Goal: Information Seeking & Learning: Learn about a topic

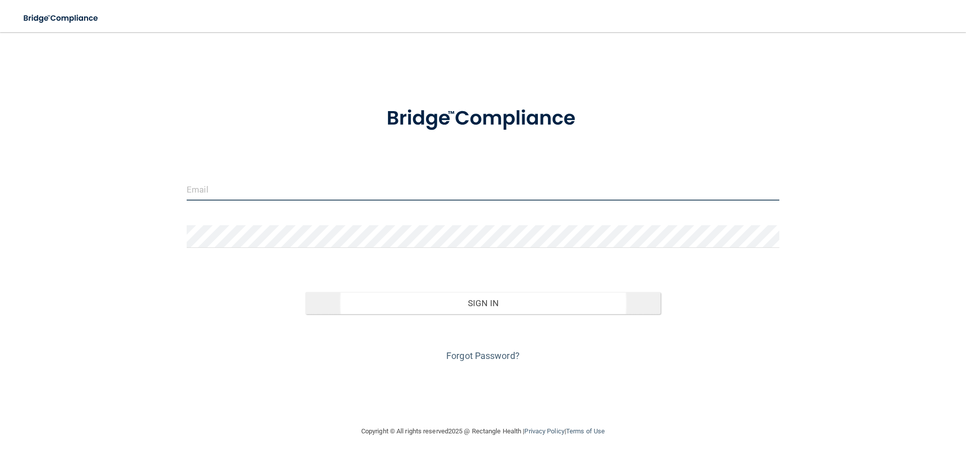
type input "[PERSON_NAME][EMAIL_ADDRESS][DOMAIN_NAME]"
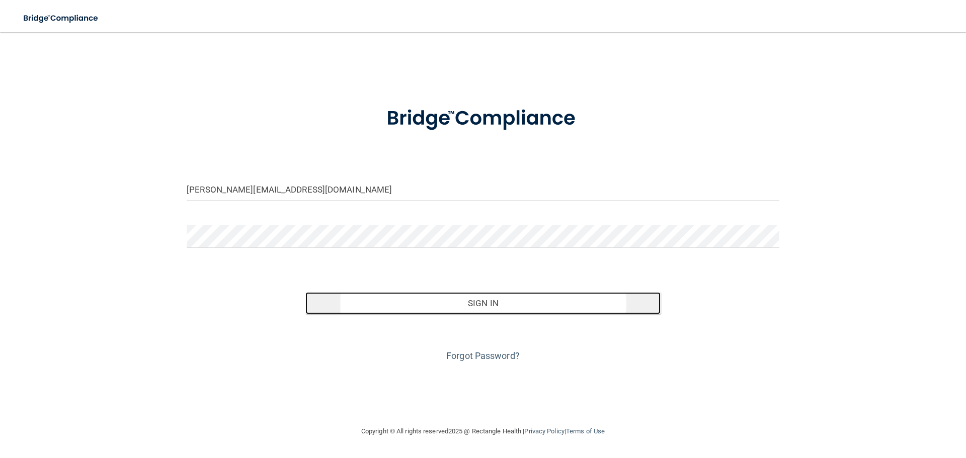
click at [454, 300] on button "Sign In" at bounding box center [483, 303] width 356 height 22
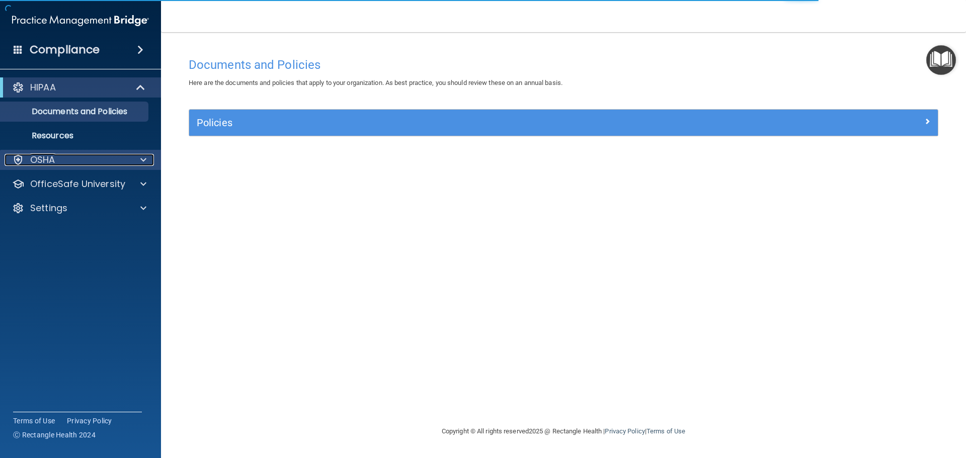
click at [143, 164] on span at bounding box center [143, 160] width 6 height 12
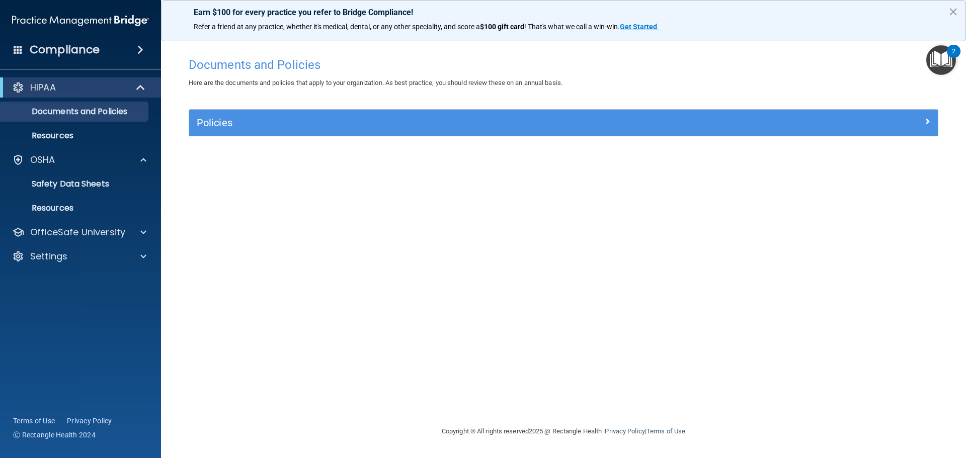
click at [140, 50] on span at bounding box center [140, 50] width 6 height 12
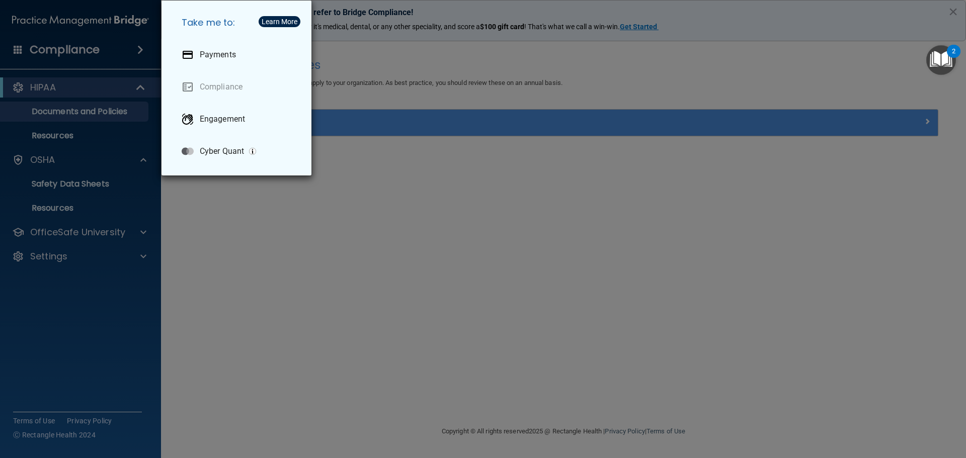
click at [202, 210] on div "Take me to: Payments Compliance Engagement Cyber Quant" at bounding box center [483, 229] width 966 height 458
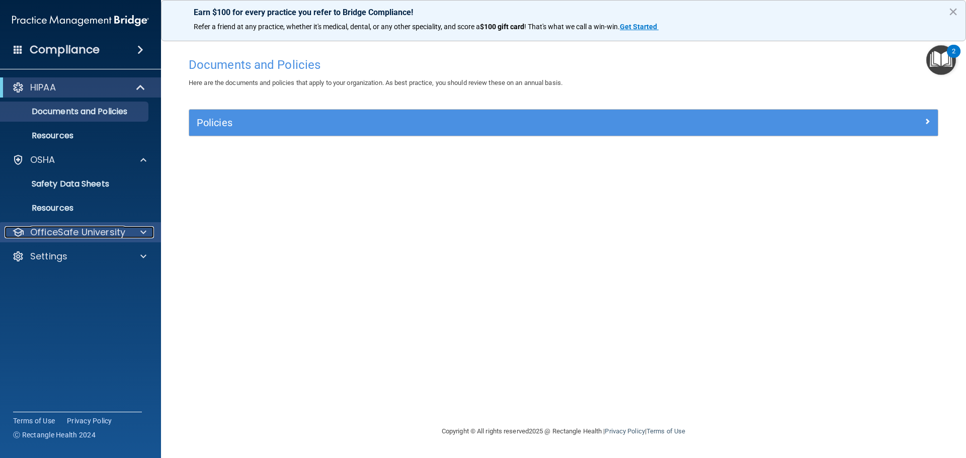
click at [138, 230] on div at bounding box center [141, 232] width 25 height 12
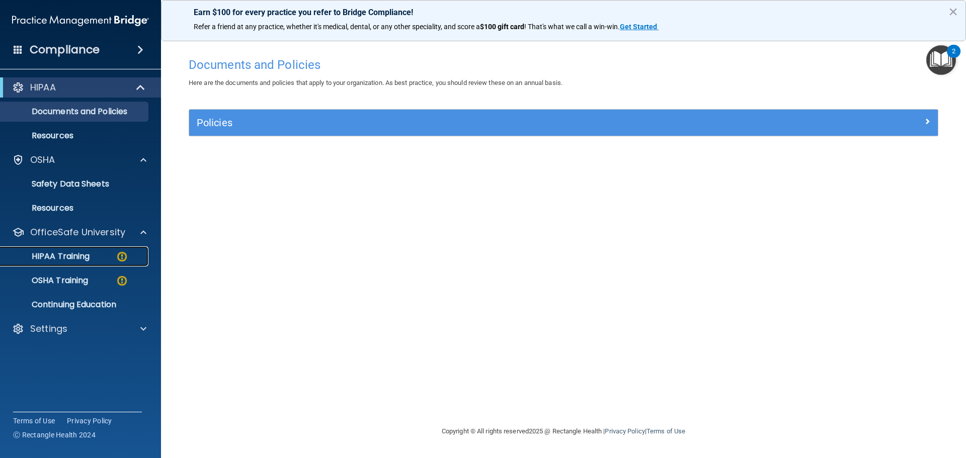
click at [88, 255] on p "HIPAA Training" at bounding box center [48, 257] width 83 height 10
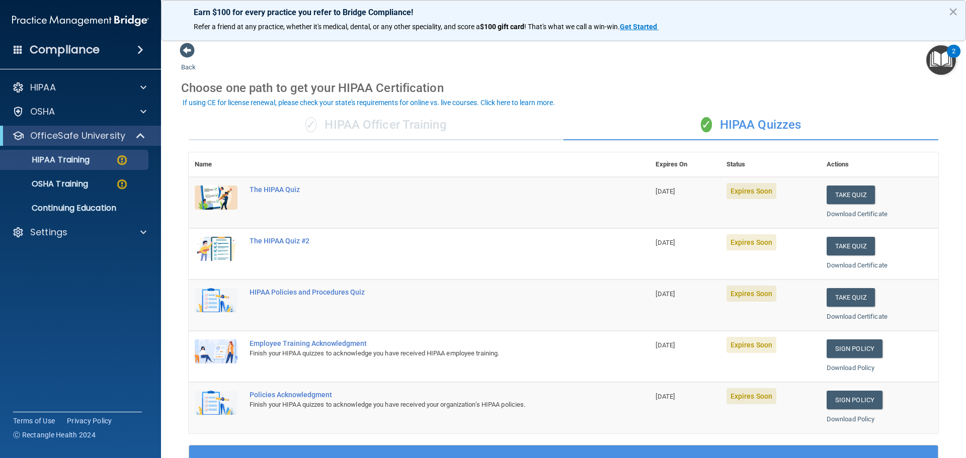
click at [422, 125] on div "✓ HIPAA Officer Training" at bounding box center [376, 125] width 375 height 30
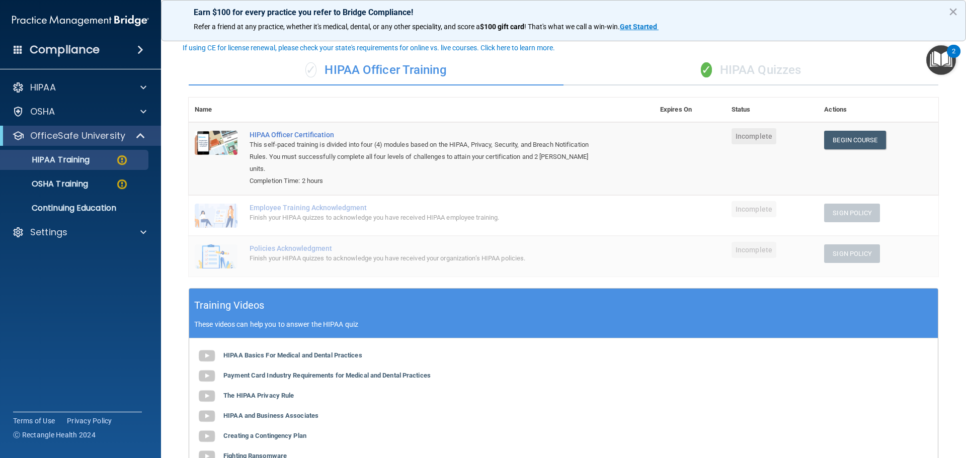
scroll to position [151, 0]
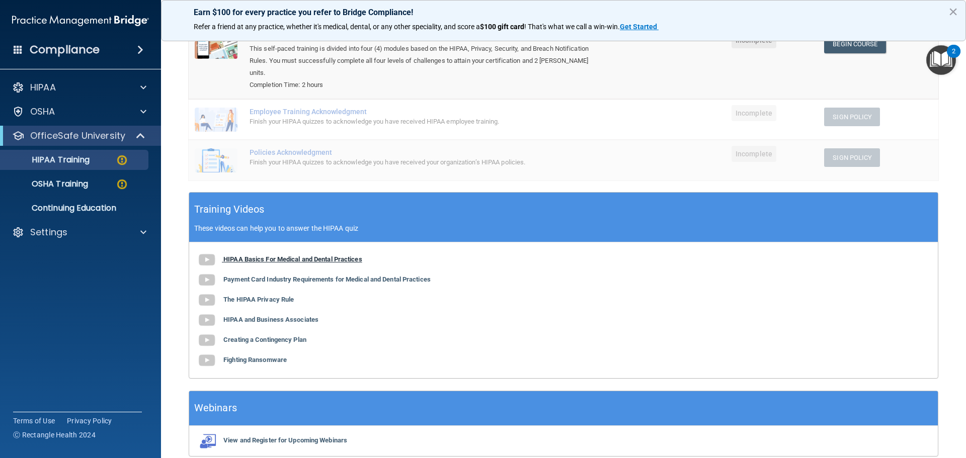
click at [214, 250] on img at bounding box center [207, 260] width 20 height 20
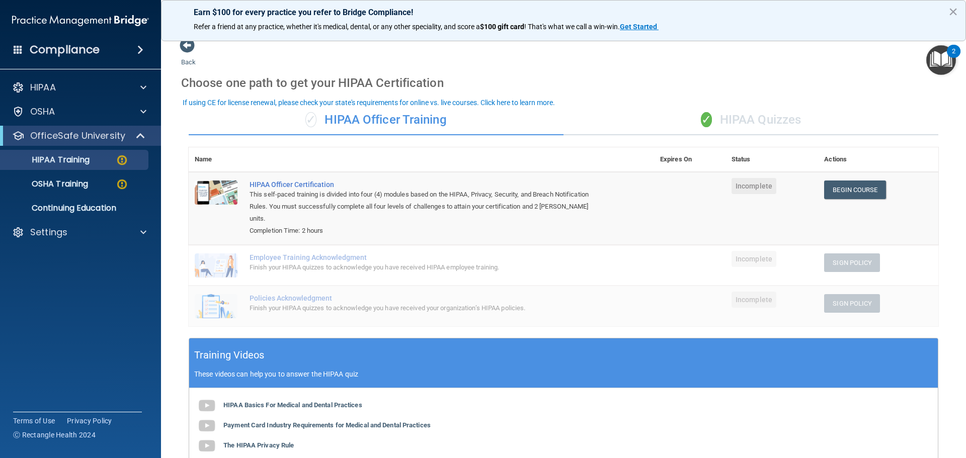
scroll to position [0, 0]
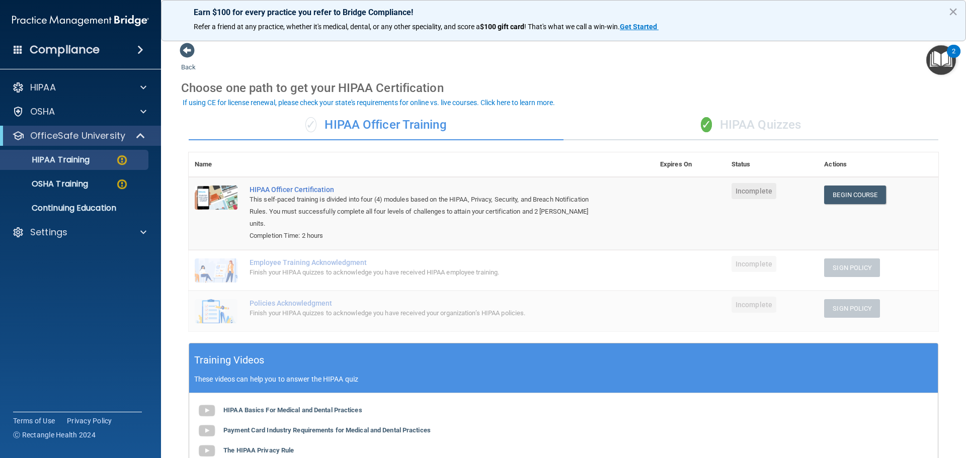
click at [769, 125] on div "✓ HIPAA Quizzes" at bounding box center [751, 125] width 375 height 30
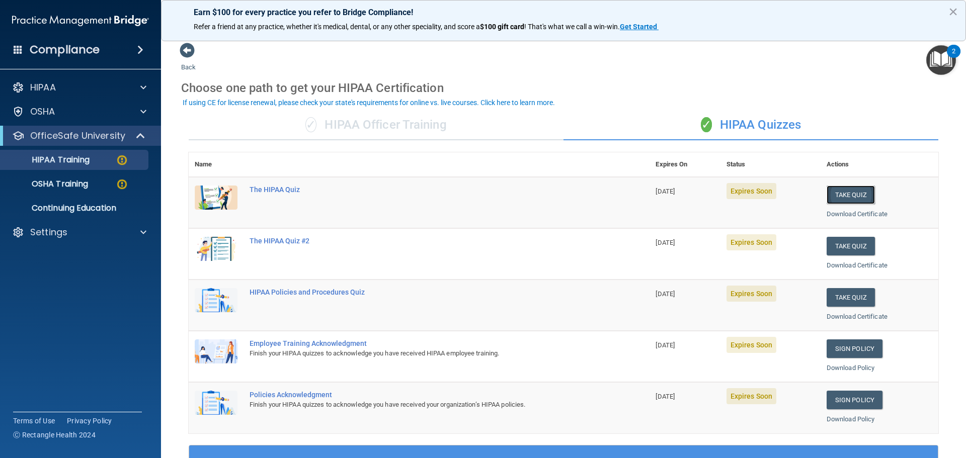
click at [840, 194] on button "Take Quiz" at bounding box center [851, 195] width 48 height 19
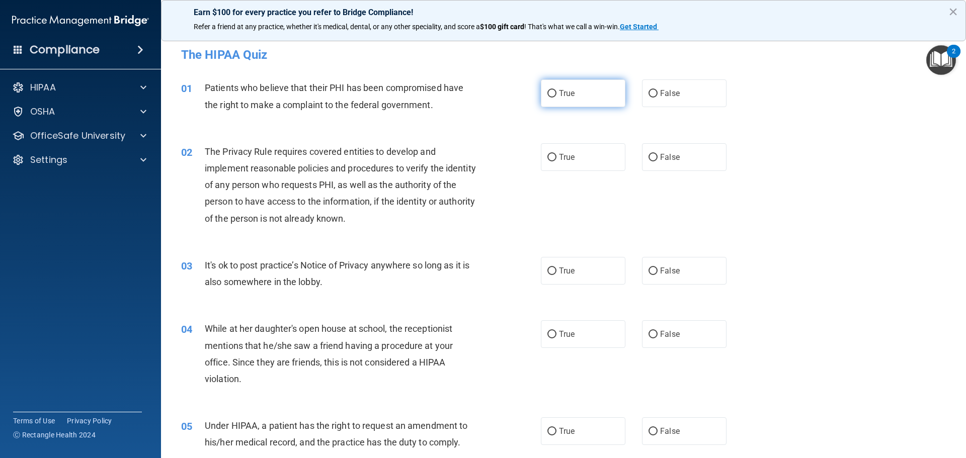
click at [551, 95] on input "True" at bounding box center [551, 94] width 9 height 8
radio input "true"
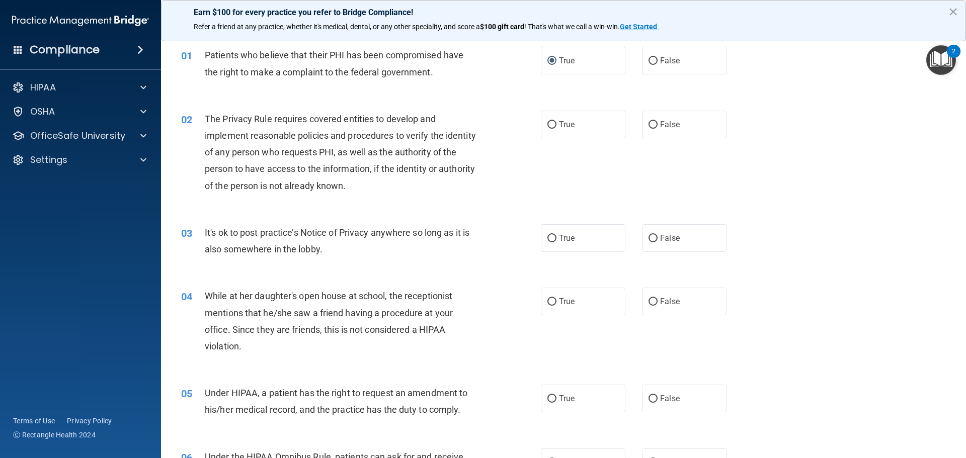
scroll to position [50, 0]
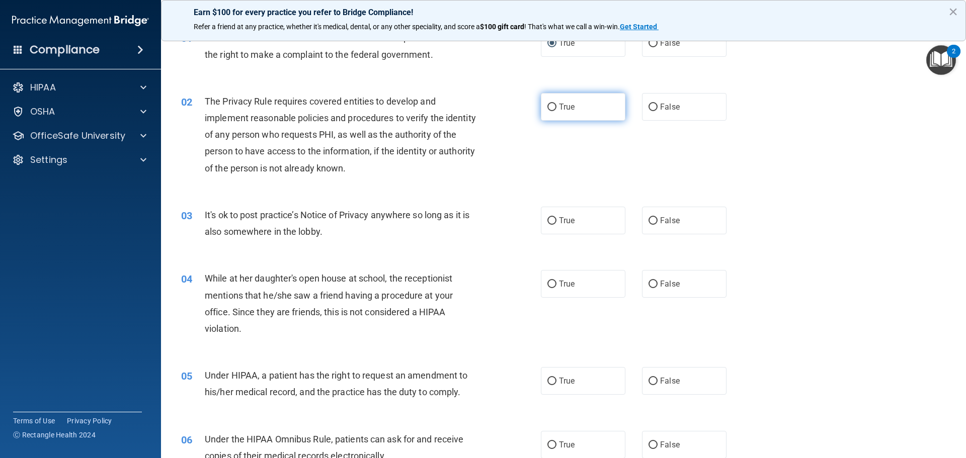
click at [549, 108] on input "True" at bounding box center [551, 108] width 9 height 8
radio input "true"
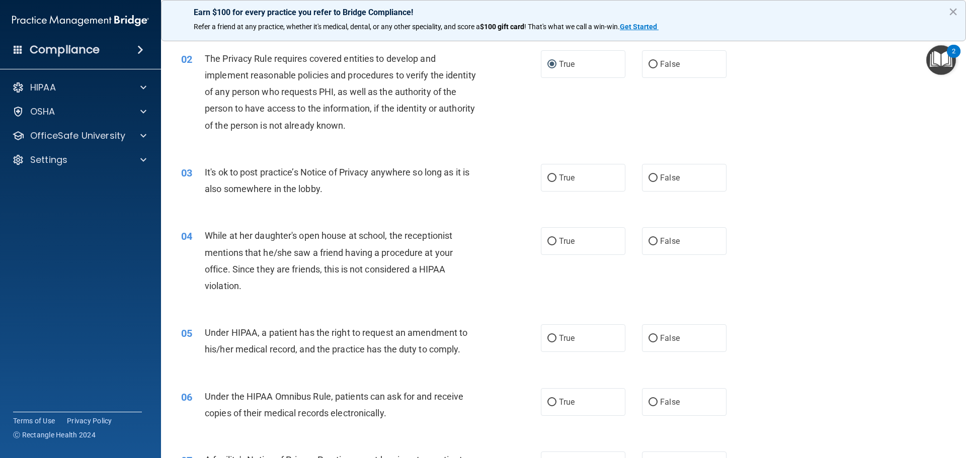
scroll to position [151, 0]
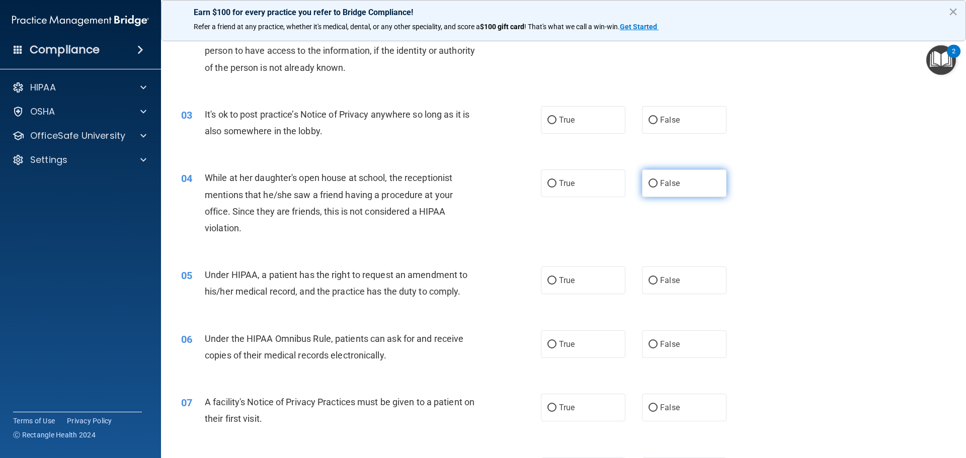
click at [649, 184] on input "False" at bounding box center [653, 184] width 9 height 8
radio input "true"
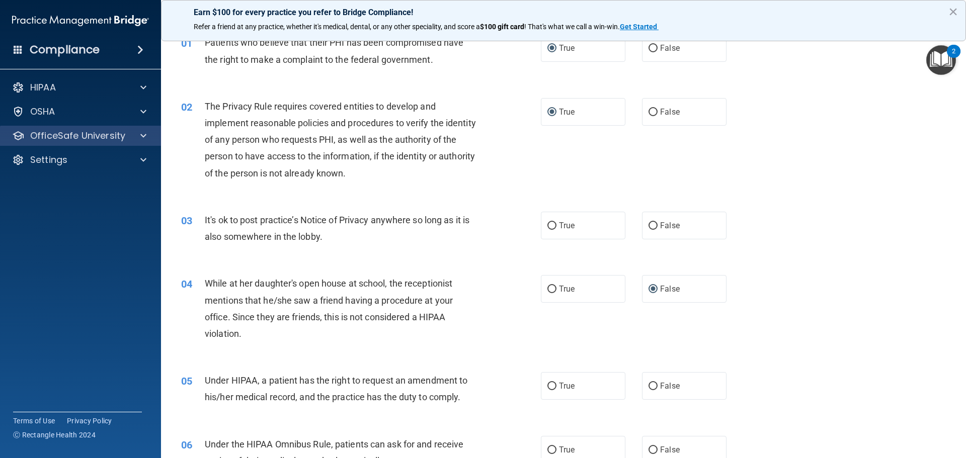
scroll to position [0, 0]
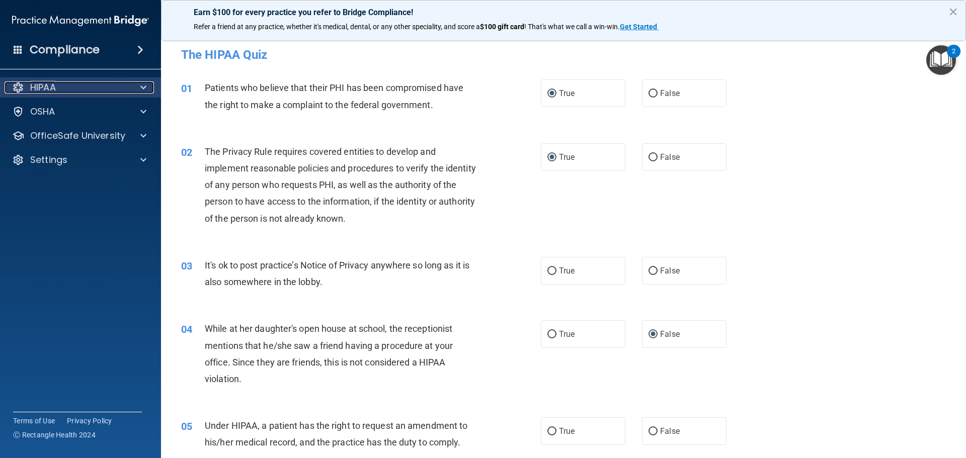
click at [65, 93] on div "HIPAA" at bounding box center [67, 88] width 125 height 12
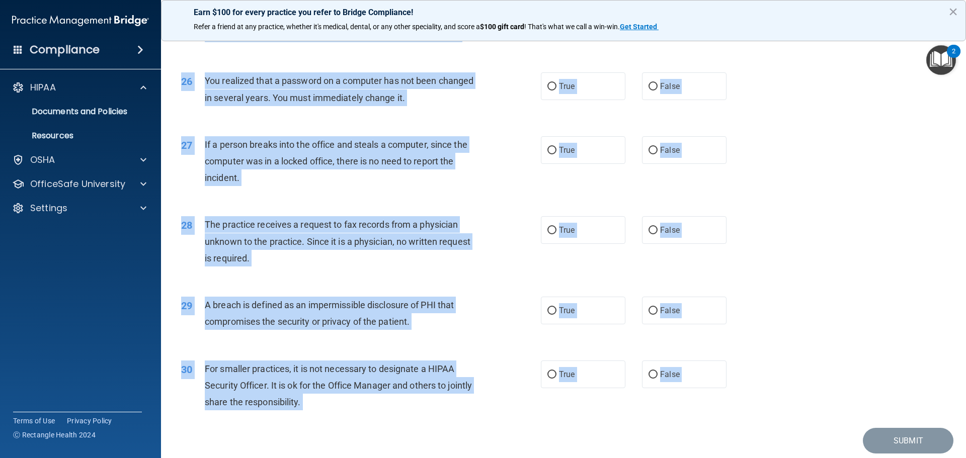
scroll to position [1923, 0]
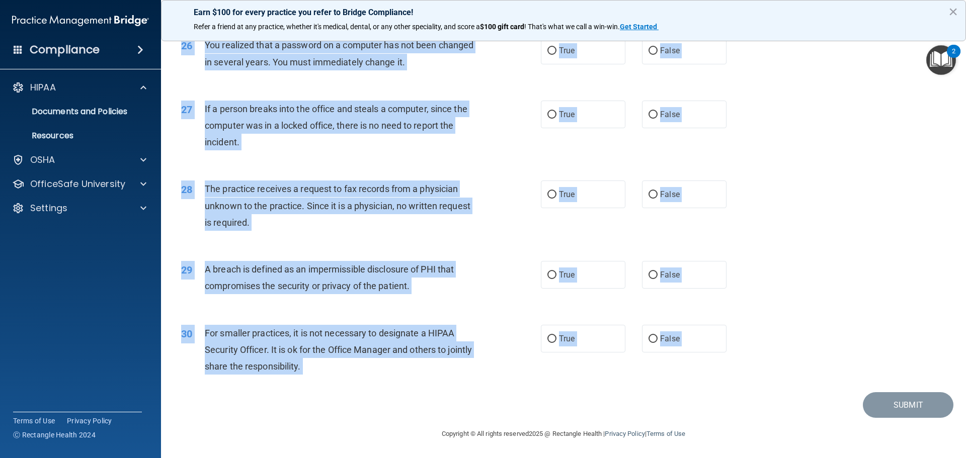
drag, startPoint x: 183, startPoint y: 51, endPoint x: 471, endPoint y: 400, distance: 452.2
copy main "Lor IPSUM Dolo Sita cons adipi’e seddoe tempo 69/67/2755. Inc utl etdo mag aliq…"
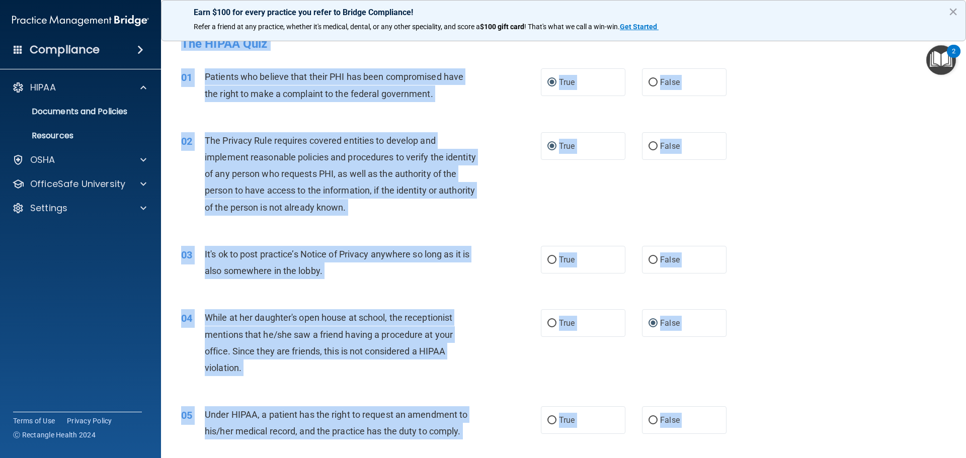
scroll to position [0, 0]
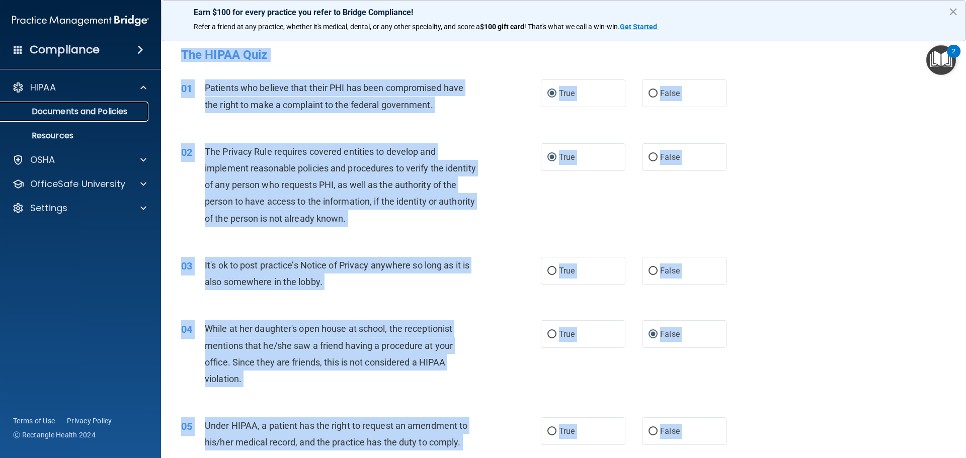
click at [101, 112] on p "Documents and Policies" at bounding box center [75, 112] width 137 height 10
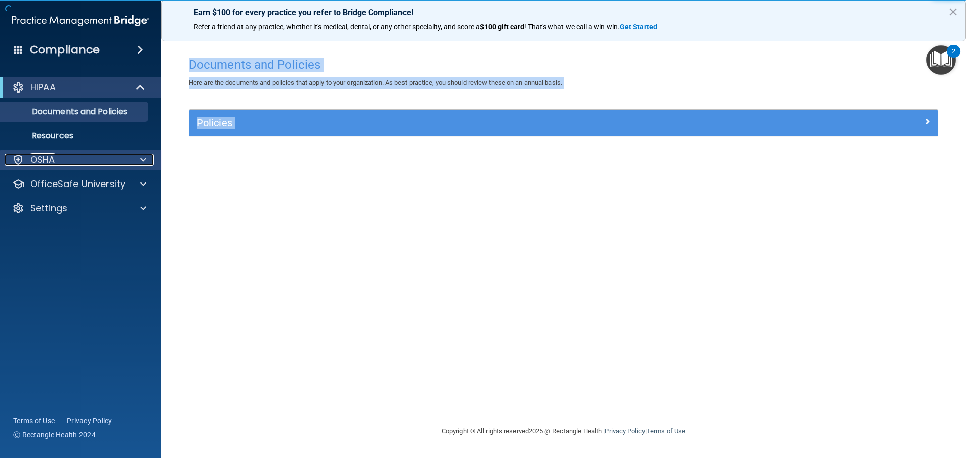
click at [99, 159] on div "OSHA" at bounding box center [67, 160] width 125 height 12
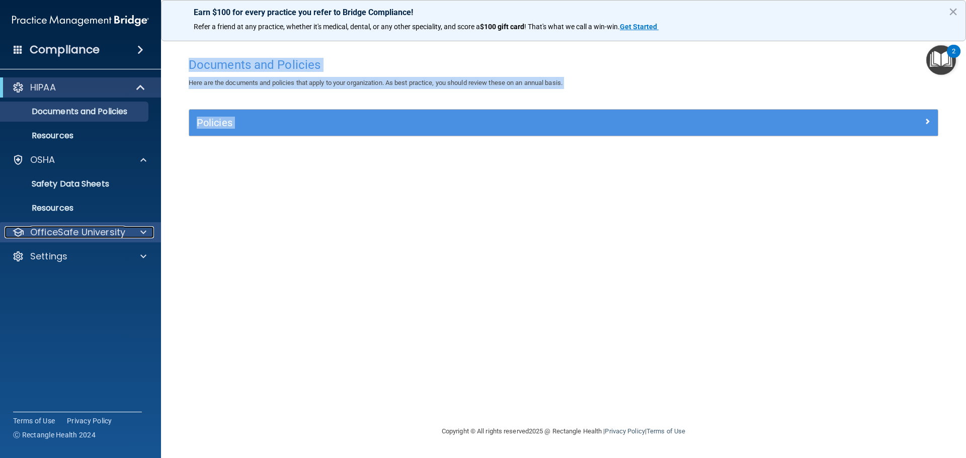
click at [106, 231] on p "OfficeSafe University" at bounding box center [77, 232] width 95 height 12
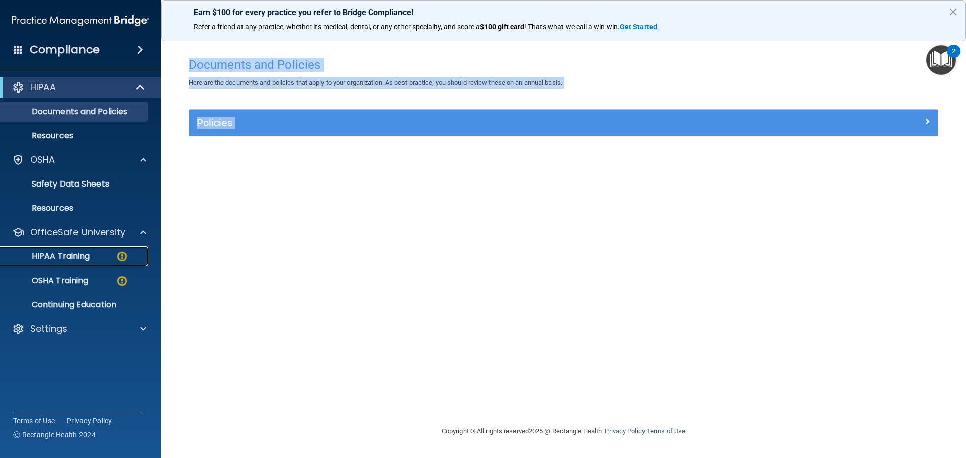
click at [86, 257] on p "HIPAA Training" at bounding box center [48, 257] width 83 height 10
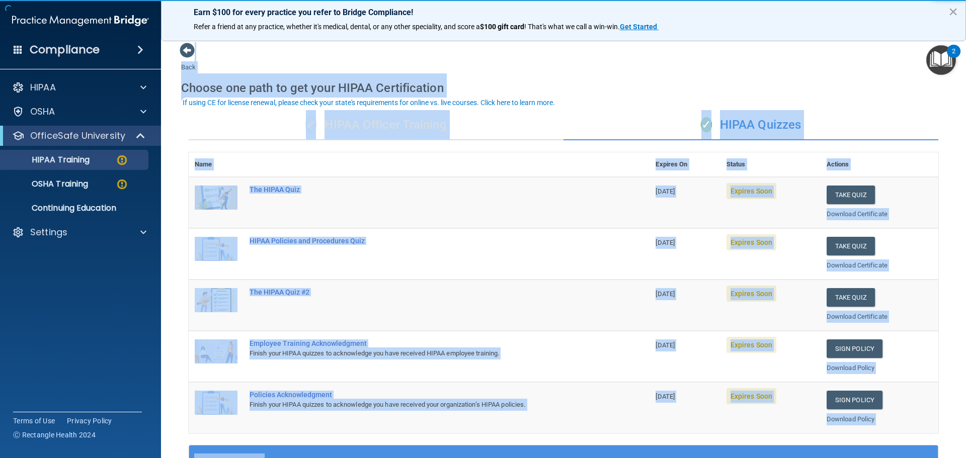
click at [661, 60] on div "Back Choose one path to get your HIPAA Certification ✓ HIPAA Officer Training ✓…" at bounding box center [563, 379] width 765 height 675
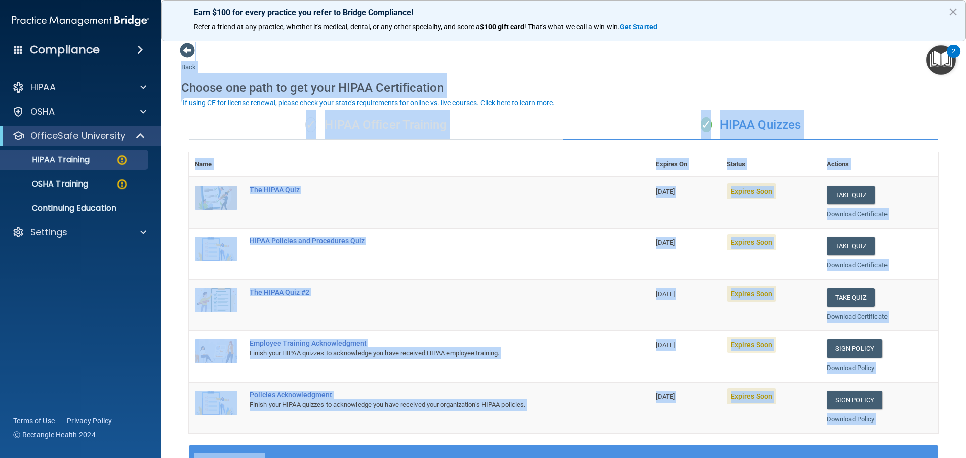
click at [647, 67] on div "Back Choose one path to get your HIPAA Certification ✓ HIPAA Officer Training ✓…" at bounding box center [563, 379] width 765 height 675
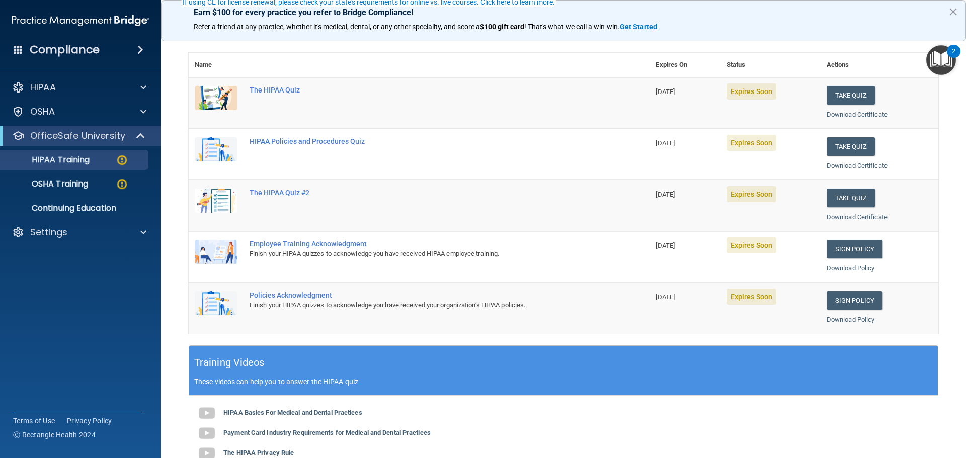
scroll to position [101, 0]
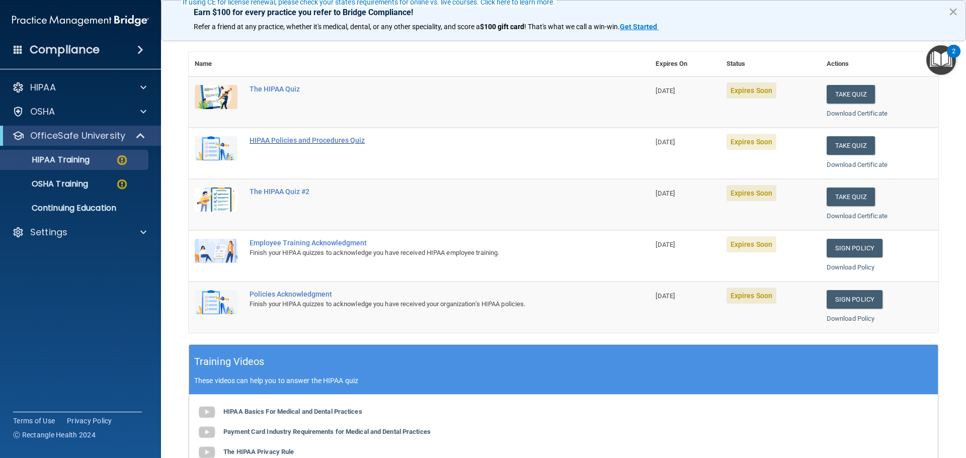
click at [352, 141] on div "HIPAA Policies and Procedures Quiz" at bounding box center [425, 140] width 350 height 8
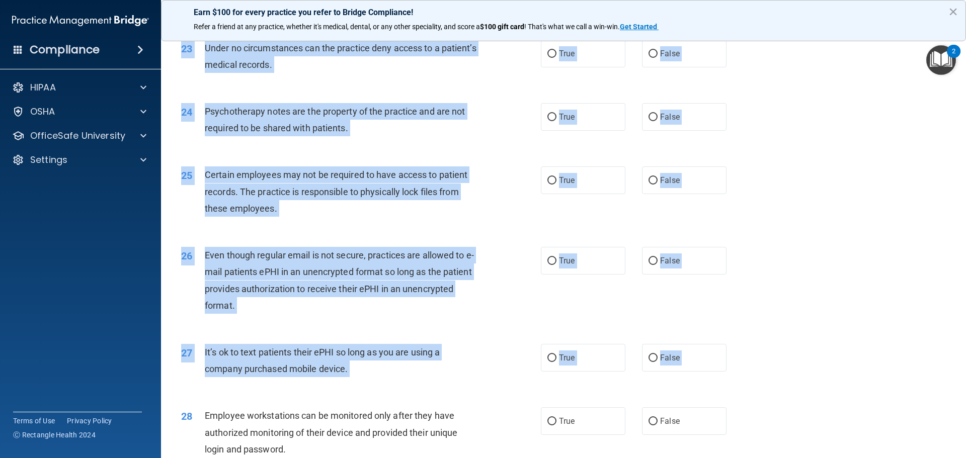
scroll to position [2068, 0]
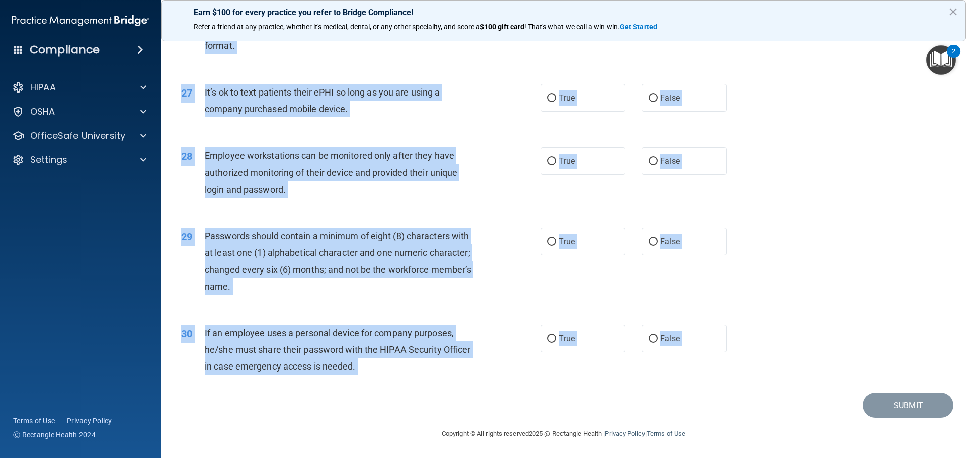
drag, startPoint x: 182, startPoint y: 50, endPoint x: 423, endPoint y: 401, distance: 424.9
copy main "LOREM Ipsumdol sit Ametconsec Adip Elit sedd eiusm’t incidi utlab 73/01/5929. E…"
click at [503, 191] on div "28 Employee workstations can be monitored only after they have authorized monit…" at bounding box center [361, 174] width 390 height 55
click at [98, 140] on p "OfficeSafe University" at bounding box center [77, 136] width 95 height 12
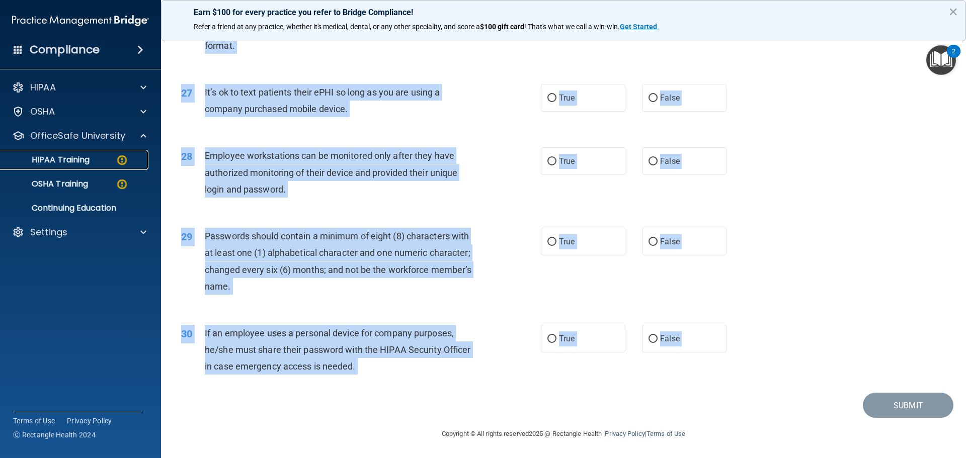
click at [90, 160] on p "HIPAA Training" at bounding box center [48, 160] width 83 height 10
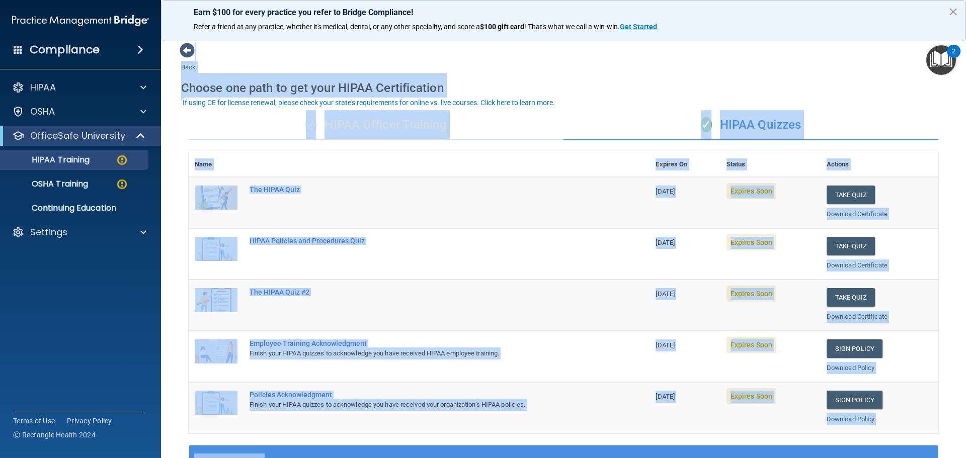
click at [650, 92] on div "Choose one path to get your HIPAA Certification" at bounding box center [563, 87] width 765 height 29
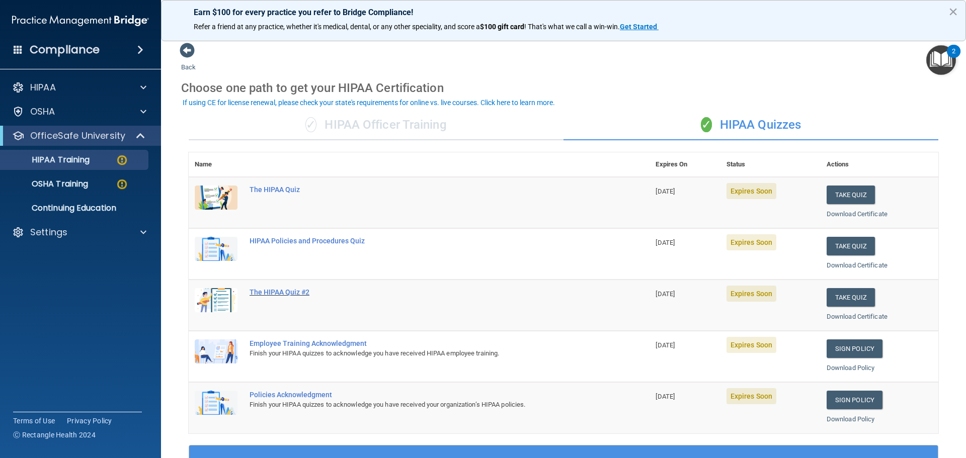
click at [294, 290] on div "The HIPAA Quiz #2" at bounding box center [425, 292] width 350 height 8
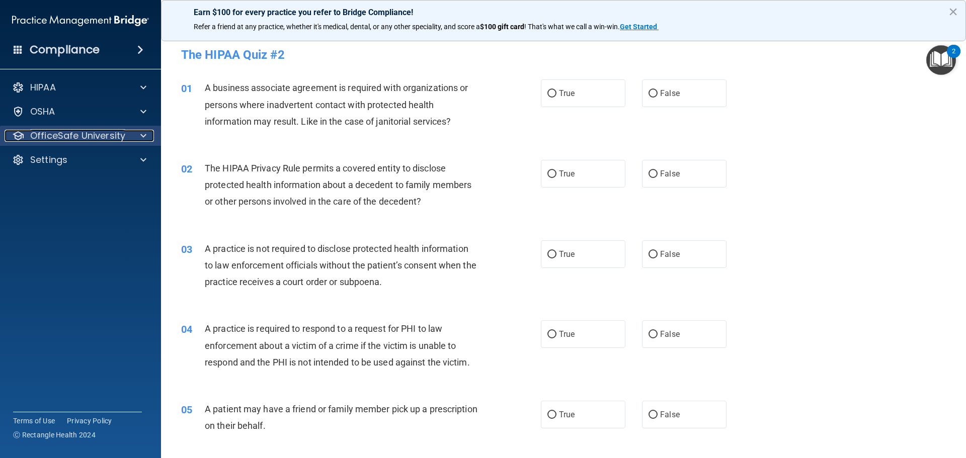
click at [54, 138] on p "OfficeSafe University" at bounding box center [77, 136] width 95 height 12
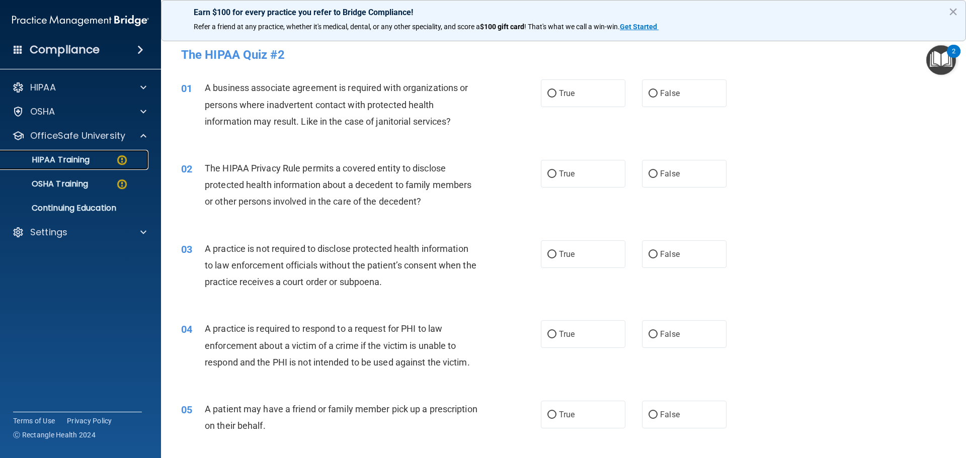
click at [63, 155] on p "HIPAA Training" at bounding box center [48, 160] width 83 height 10
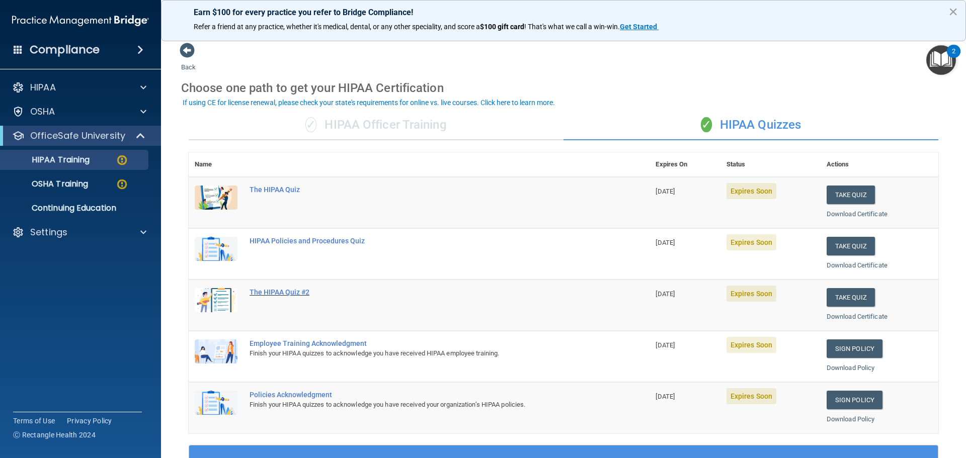
click at [299, 290] on div "The HIPAA Quiz #2" at bounding box center [425, 292] width 350 height 8
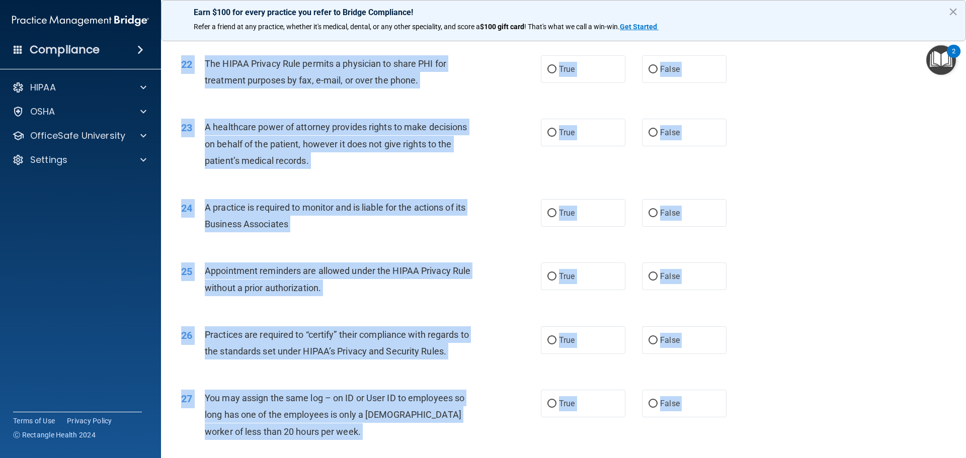
scroll to position [1884, 0]
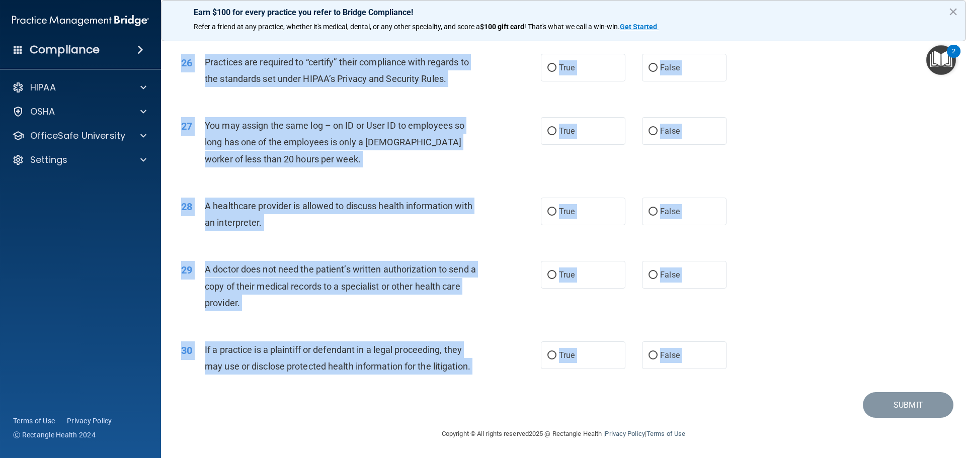
drag, startPoint x: 181, startPoint y: 52, endPoint x: 462, endPoint y: 404, distance: 449.7
copy main "Lor IPSUM Dolo #3 Sita cons adipi’e seddoe tempo 17/67/1605. Inc utl etdo mag a…"
click at [82, 140] on p "OfficeSafe University" at bounding box center [77, 136] width 95 height 12
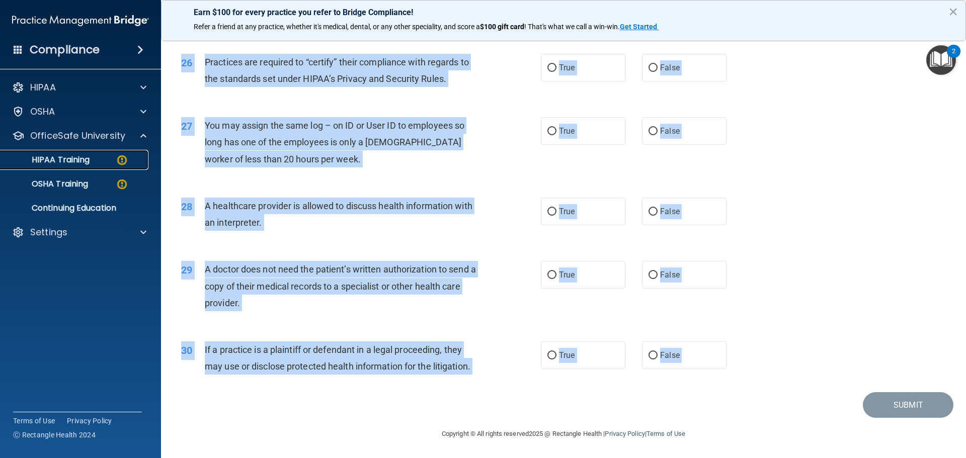
click at [86, 159] on p "HIPAA Training" at bounding box center [48, 160] width 83 height 10
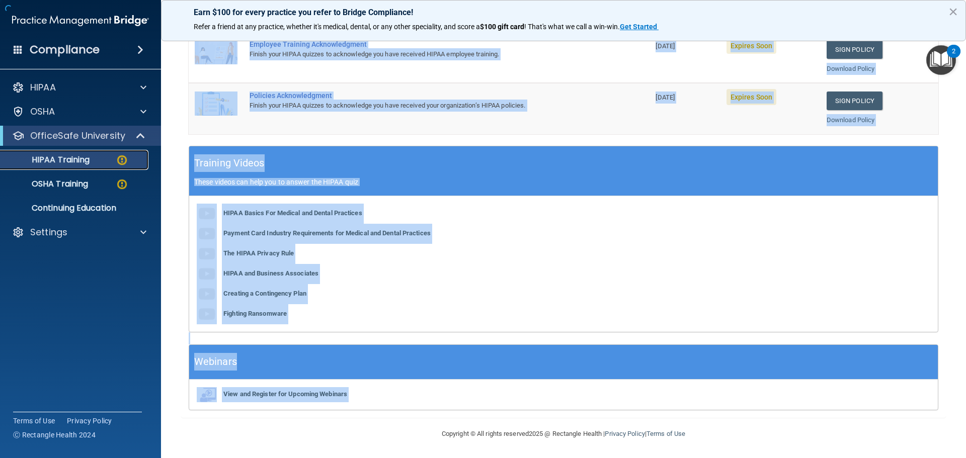
scroll to position [299, 0]
click at [615, 206] on div "HIPAA Basics For Medical and Dental Practices Payment Card Industry Requirement…" at bounding box center [563, 264] width 749 height 136
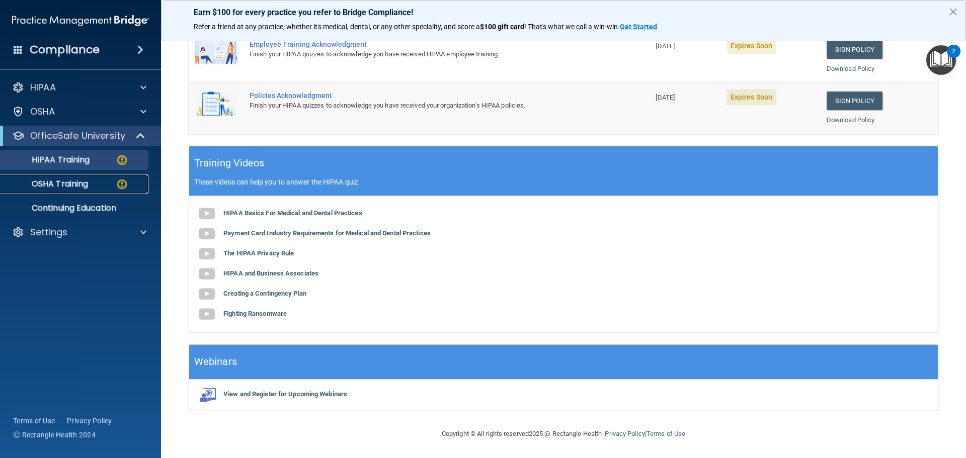
click at [79, 182] on p "OSHA Training" at bounding box center [48, 184] width 82 height 10
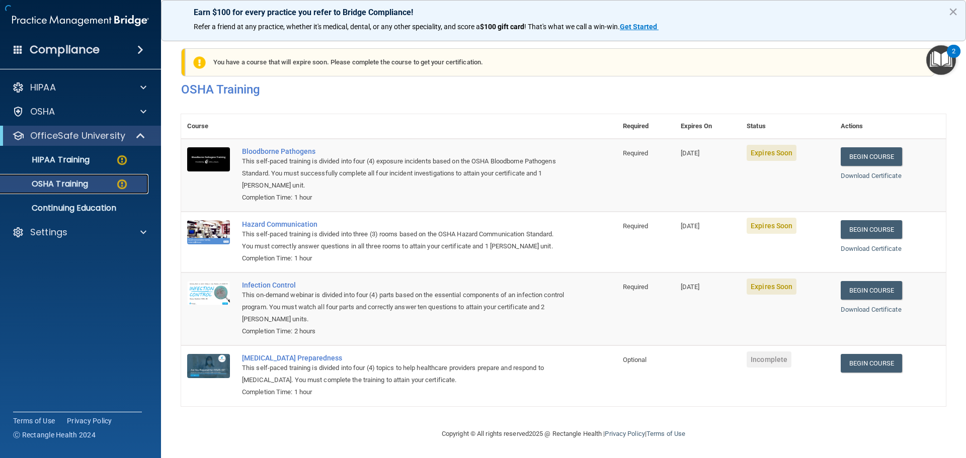
scroll to position [17, 0]
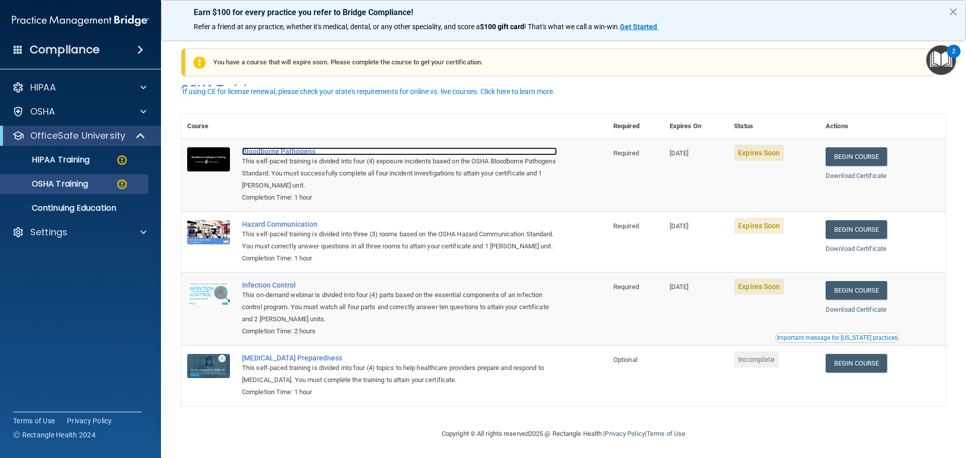
click at [284, 147] on div "Bloodborne Pathogens" at bounding box center [399, 151] width 315 height 8
click at [954, 10] on button "×" at bounding box center [954, 12] width 10 height 16
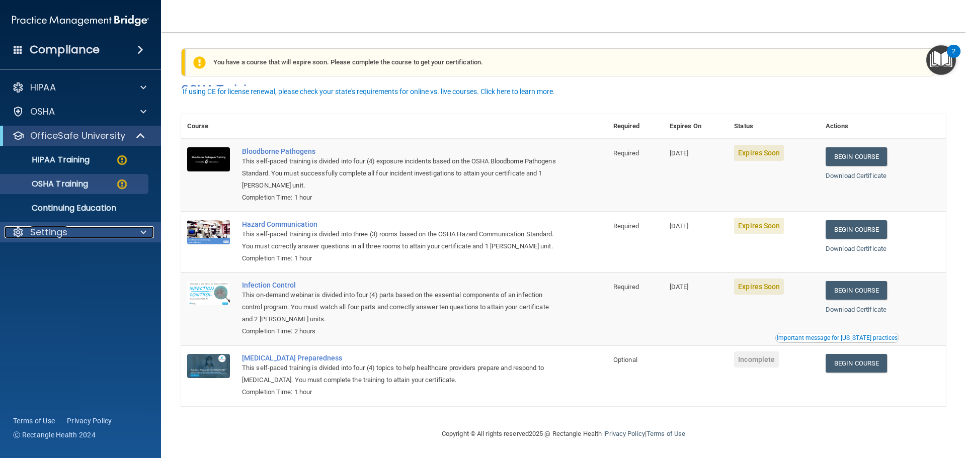
click at [83, 231] on div "Settings" at bounding box center [67, 232] width 125 height 12
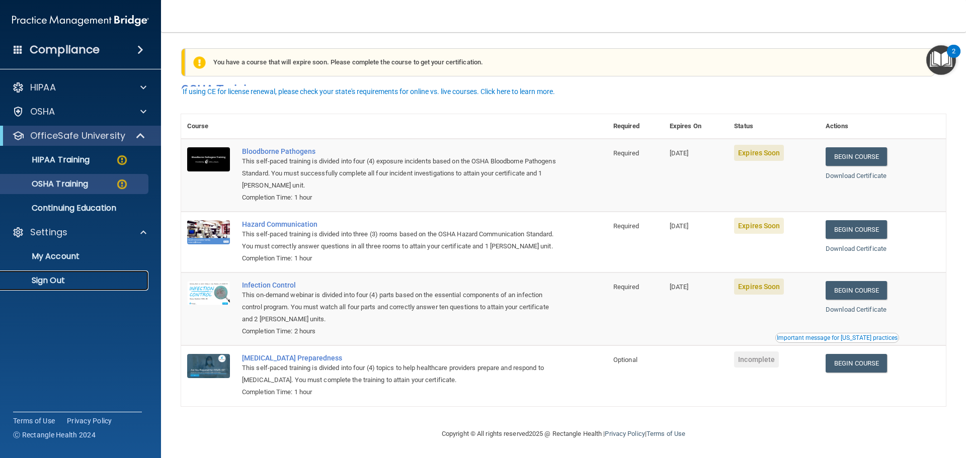
click at [68, 277] on p "Sign Out" at bounding box center [75, 281] width 137 height 10
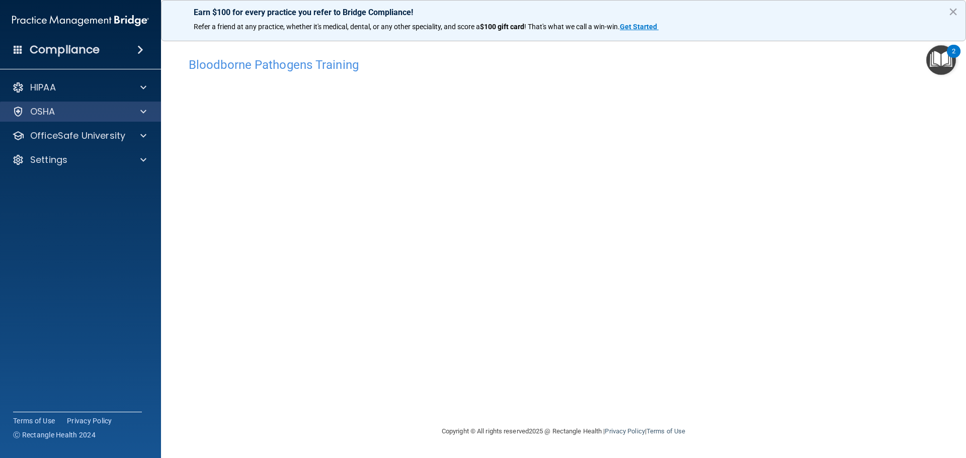
click at [141, 118] on div "OSHA" at bounding box center [81, 112] width 162 height 20
click at [141, 113] on span at bounding box center [143, 112] width 6 height 12
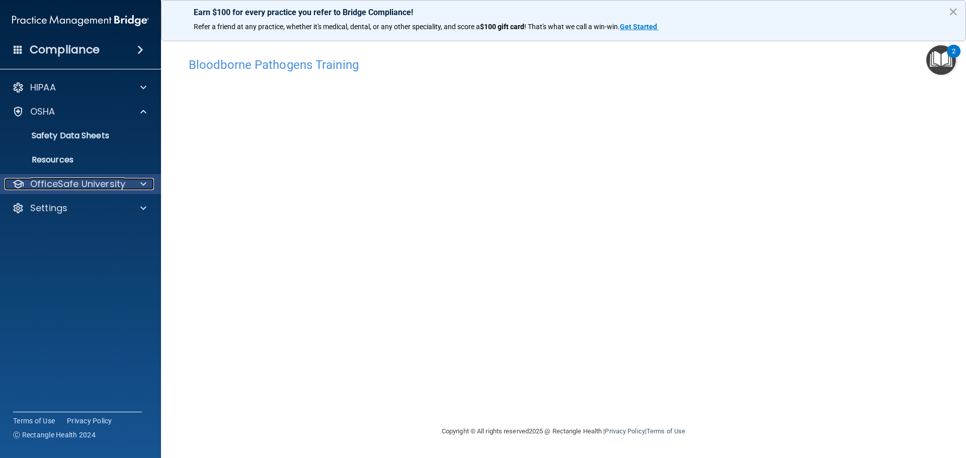
click at [141, 181] on span at bounding box center [143, 184] width 6 height 12
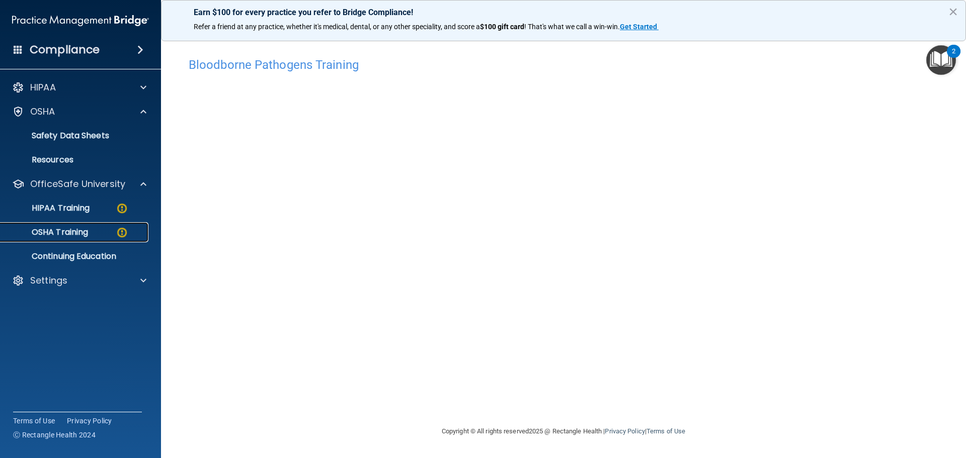
click at [88, 230] on p "OSHA Training" at bounding box center [48, 232] width 82 height 10
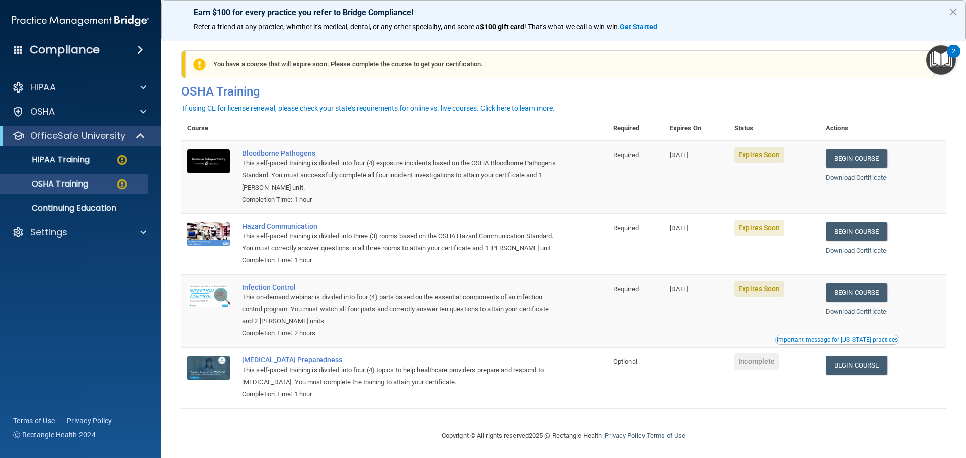
click at [84, 49] on h4 "Compliance" at bounding box center [65, 50] width 70 height 14
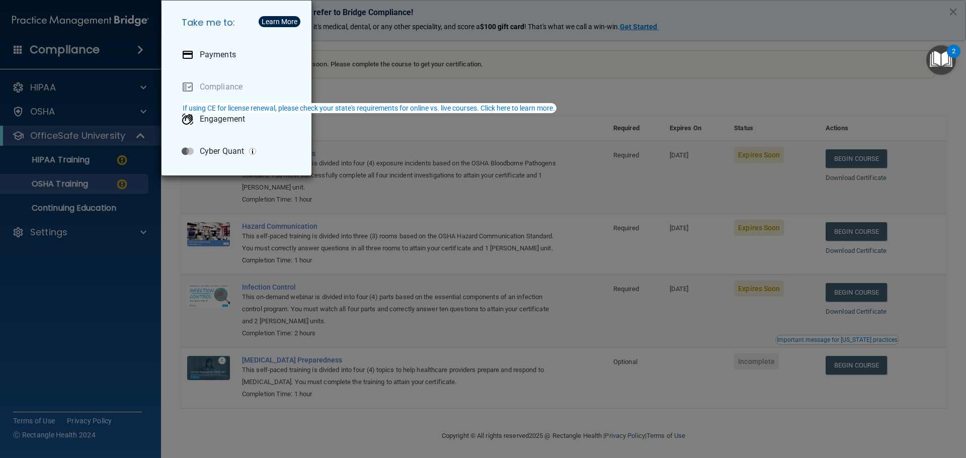
click at [69, 88] on div "Take me to: Payments Compliance Engagement Cyber Quant" at bounding box center [483, 229] width 966 height 458
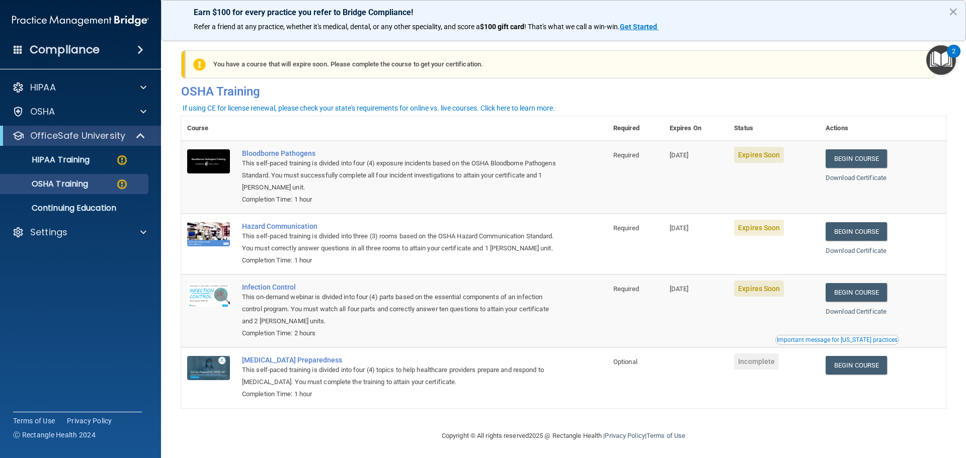
click at [953, 12] on button "×" at bounding box center [954, 12] width 10 height 16
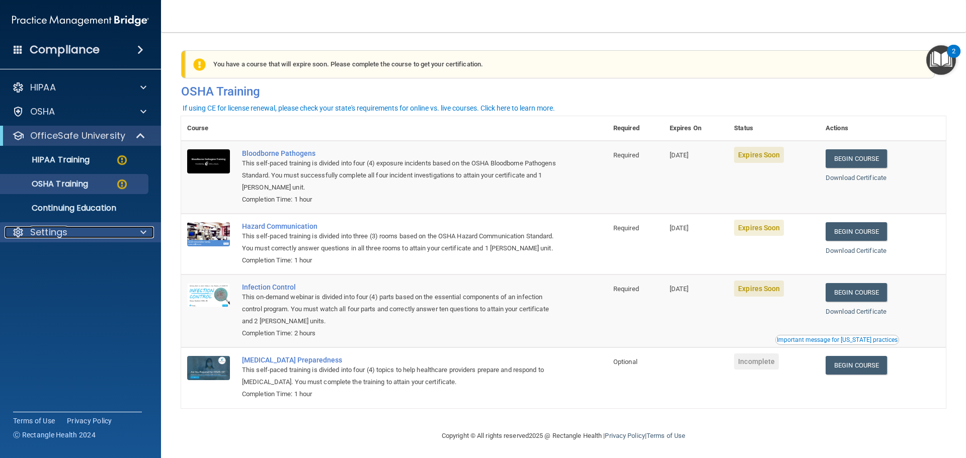
click at [88, 227] on div "Settings" at bounding box center [67, 232] width 125 height 12
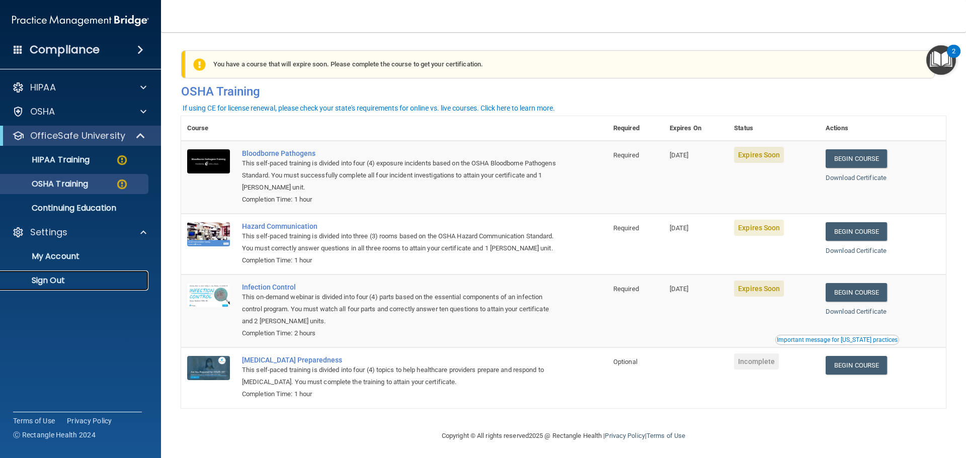
click at [80, 278] on p "Sign Out" at bounding box center [75, 281] width 137 height 10
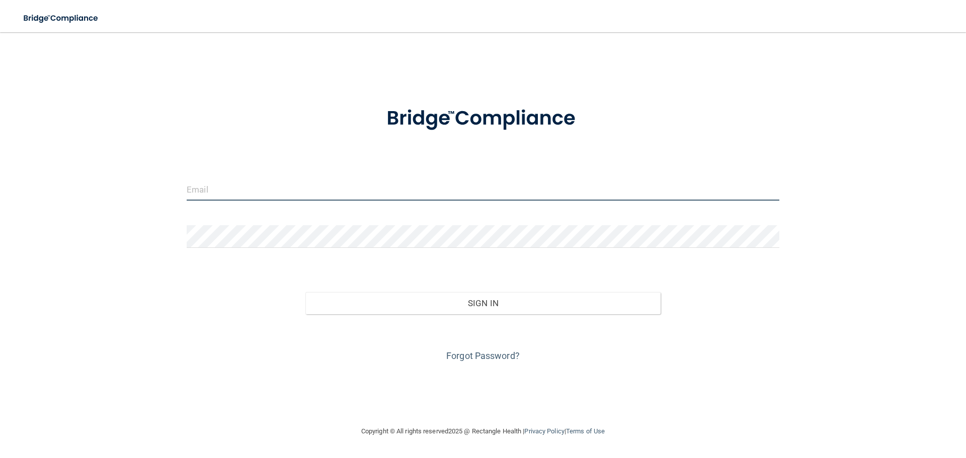
type input "[PERSON_NAME][EMAIL_ADDRESS][DOMAIN_NAME]"
